Goal: Information Seeking & Learning: Find specific page/section

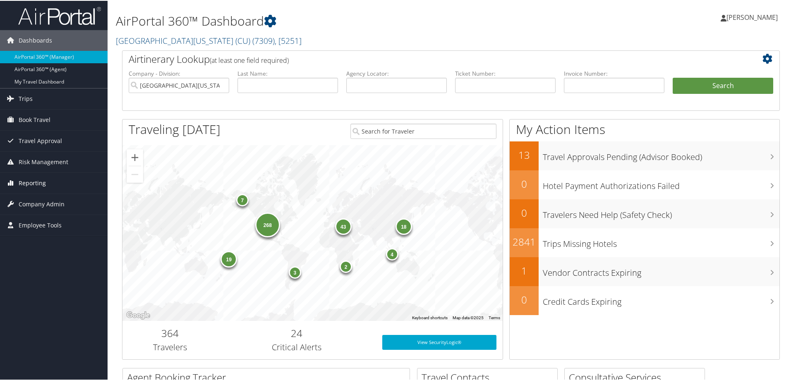
click at [45, 179] on link "Reporting" at bounding box center [54, 182] width 108 height 21
click at [29, 197] on link "Unused Tickets" at bounding box center [54, 199] width 108 height 12
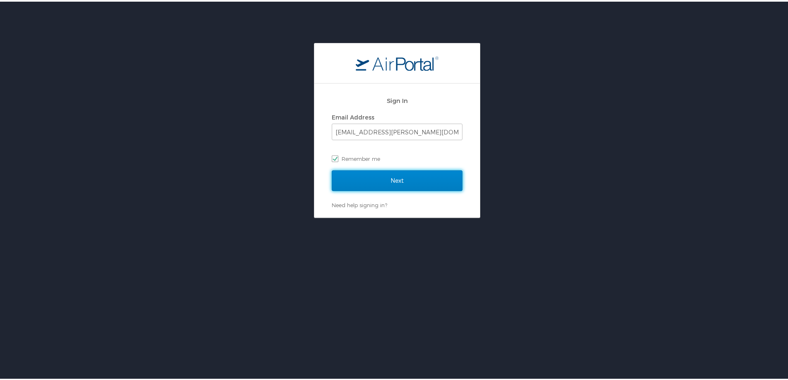
drag, startPoint x: 378, startPoint y: 177, endPoint x: 393, endPoint y: 186, distance: 17.2
click at [379, 178] on input "Next" at bounding box center [397, 179] width 131 height 21
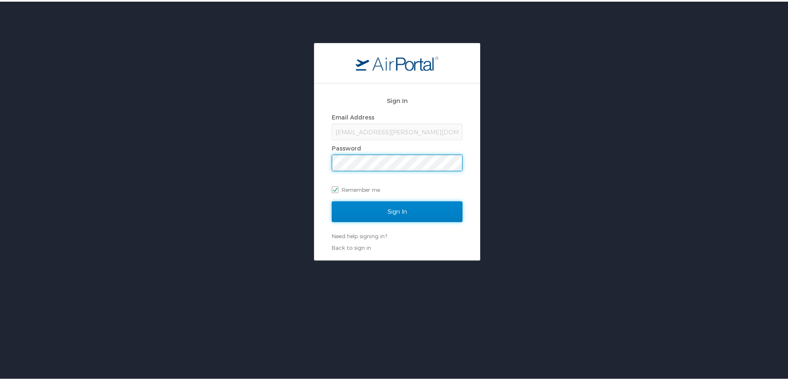
click at [376, 215] on input "Sign In" at bounding box center [397, 210] width 131 height 21
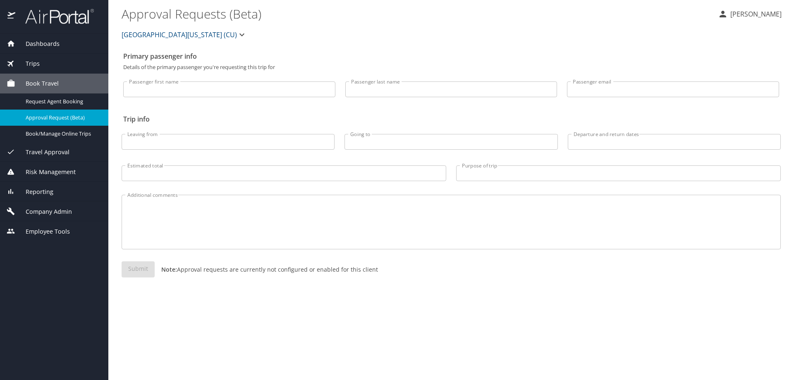
click at [54, 194] on div "Reporting" at bounding box center [54, 191] width 95 height 9
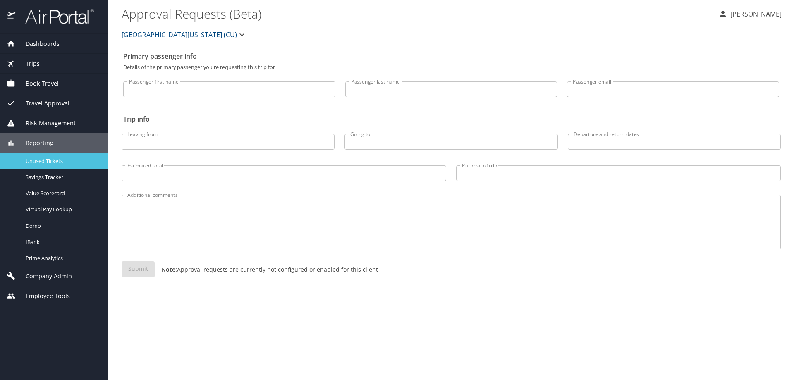
click at [74, 158] on span "Unused Tickets" at bounding box center [62, 161] width 73 height 8
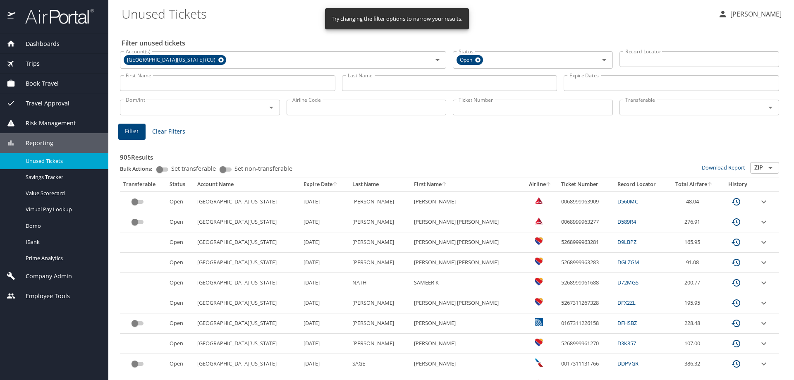
click at [359, 86] on input "Last Name" at bounding box center [449, 83] width 215 height 16
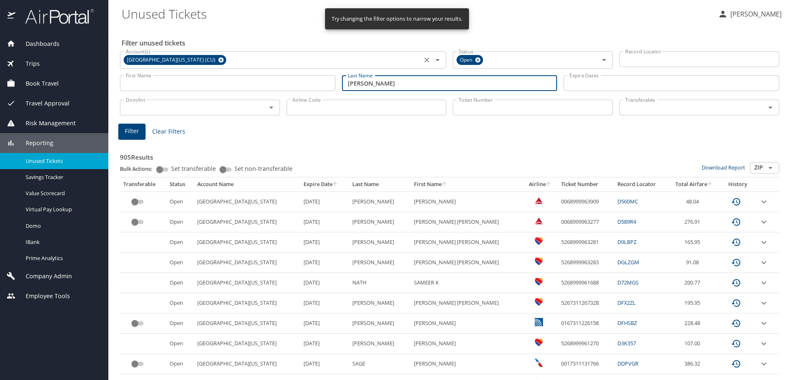
click at [218, 58] on icon at bounding box center [221, 59] width 6 height 9
type input "ARTLEY"
click at [127, 127] on span "Filter" at bounding box center [132, 131] width 14 height 10
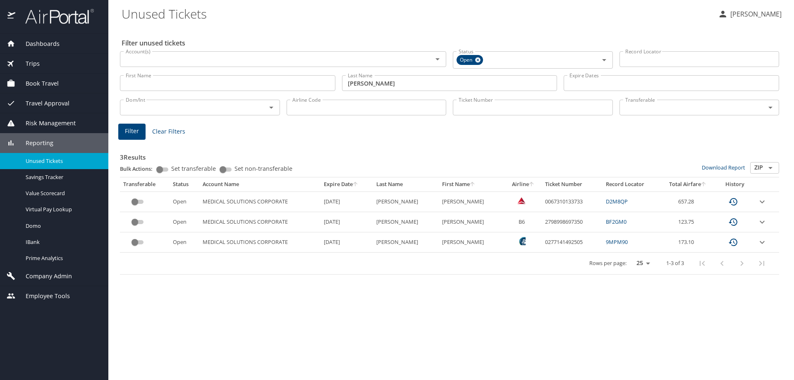
click at [544, 201] on td "0067310133733" at bounding box center [572, 201] width 60 height 20
copy td "0067310133733"
click at [631, 205] on td "D2M8QP" at bounding box center [631, 201] width 57 height 20
click at [547, 203] on td "0067310133733" at bounding box center [572, 201] width 60 height 20
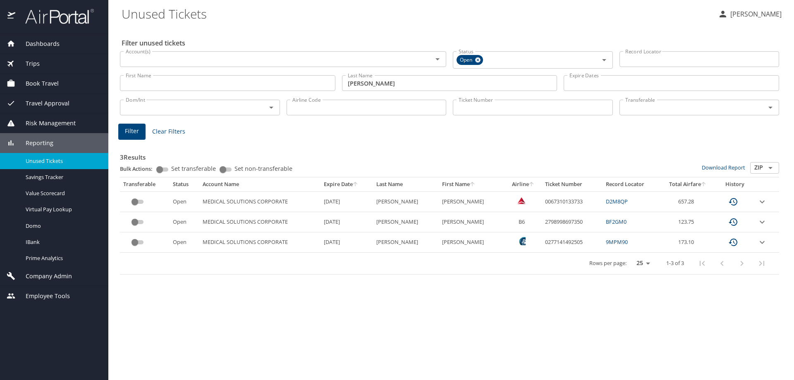
click at [547, 201] on td "0067310133733" at bounding box center [572, 201] width 60 height 20
copy td "0067310133733"
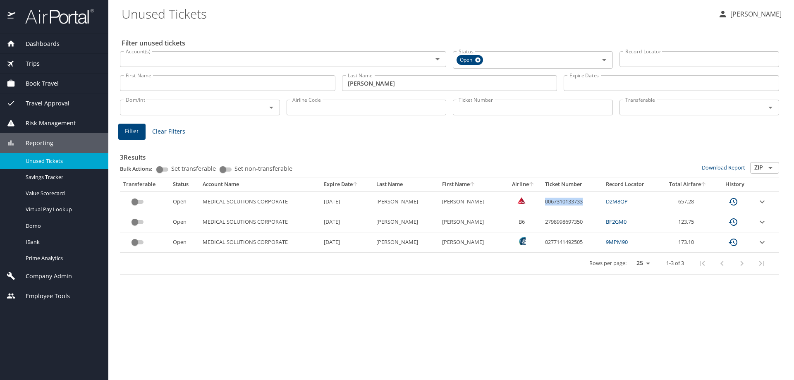
copy td "0067310133733"
click at [560, 201] on td "0067310133733" at bounding box center [572, 201] width 60 height 20
drag, startPoint x: 569, startPoint y: 201, endPoint x: 530, endPoint y: 201, distance: 39.7
click at [542, 201] on td "0067310133733" at bounding box center [572, 201] width 60 height 20
copy td "0067310133733"
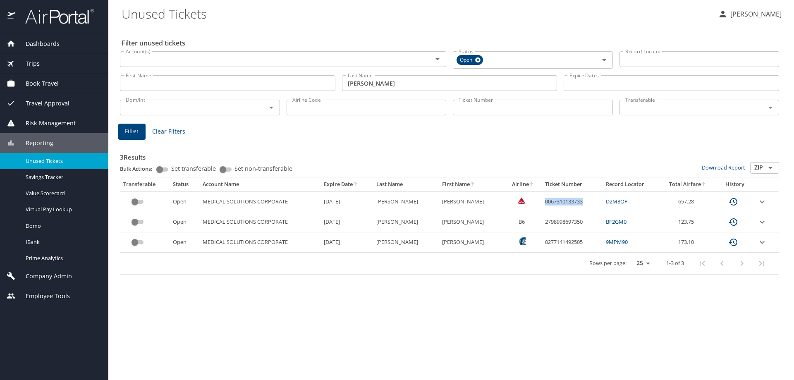
click at [758, 201] on icon "expand row" at bounding box center [762, 202] width 10 height 10
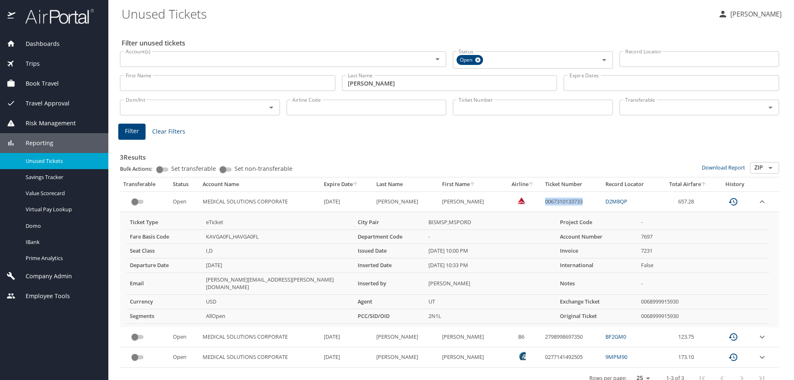
copy td "0067310133733"
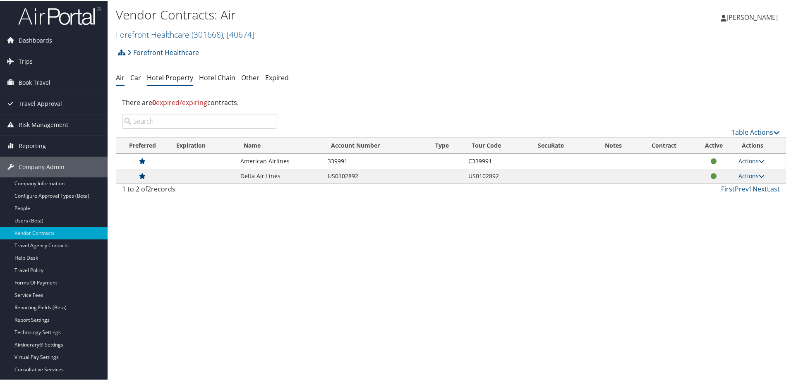
click at [170, 80] on link "Hotel Property" at bounding box center [170, 76] width 46 height 9
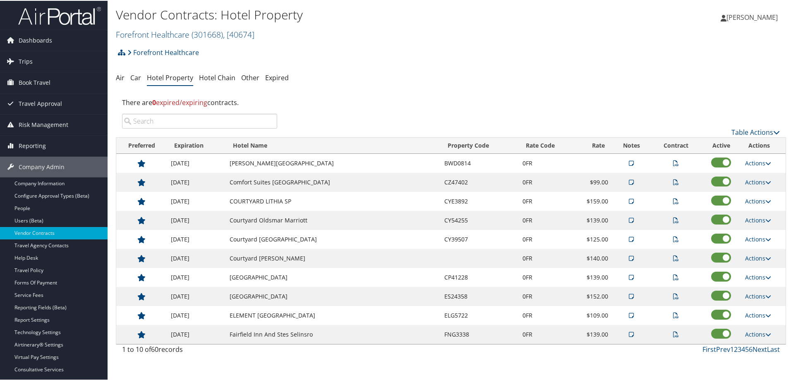
click at [197, 120] on input "search" at bounding box center [199, 120] width 155 height 15
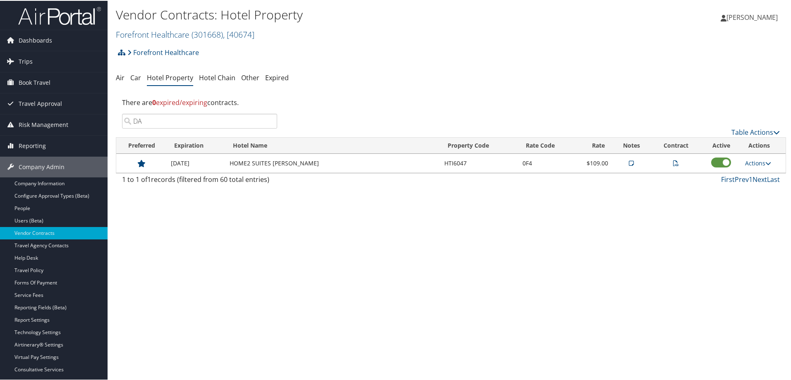
type input "D"
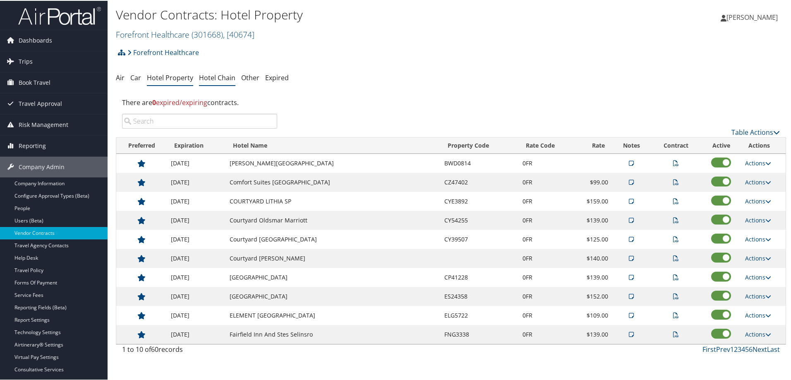
click at [215, 78] on link "Hotel Chain" at bounding box center [217, 76] width 36 height 9
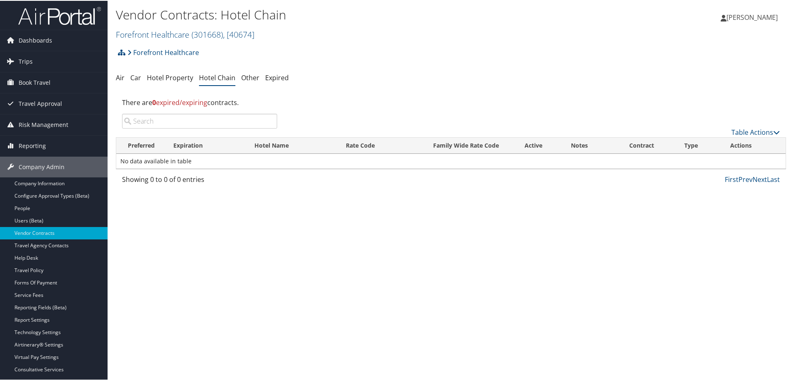
click at [684, 313] on div "Vendor Contracts: Hotel Chain Forefront Healthcare ( 301668 ) , [ 40674 ] Foref…" at bounding box center [451, 190] width 687 height 380
